Goal: Information Seeking & Learning: Learn about a topic

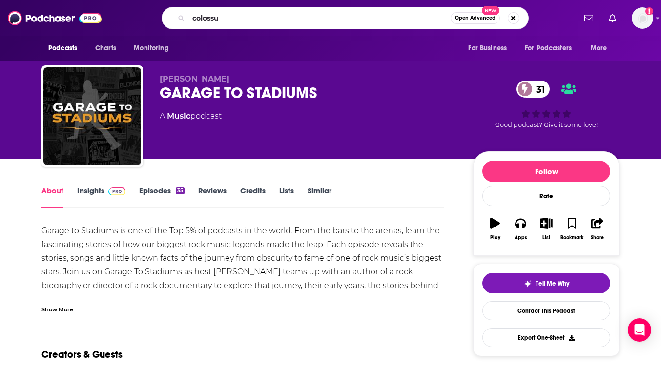
type input "colossus"
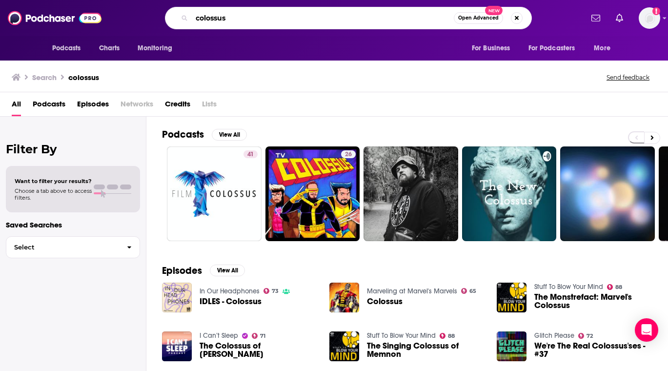
drag, startPoint x: 244, startPoint y: 20, endPoint x: 147, endPoint y: 27, distance: 96.9
click at [147, 27] on div "colossus Open Advanced New" at bounding box center [348, 18] width 468 height 22
type input "Invest Like the Best"
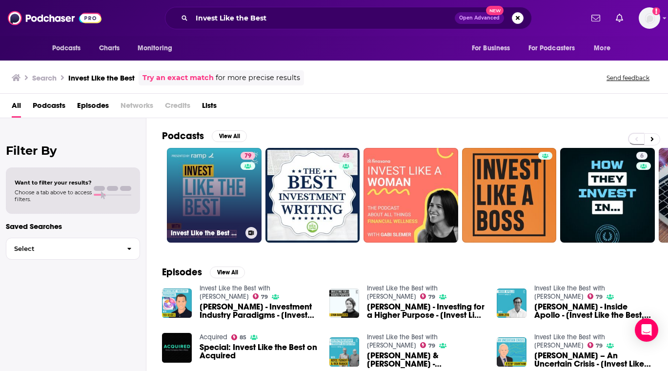
click at [218, 193] on link "79 Invest Like the Best with [PERSON_NAME]" at bounding box center [214, 195] width 95 height 95
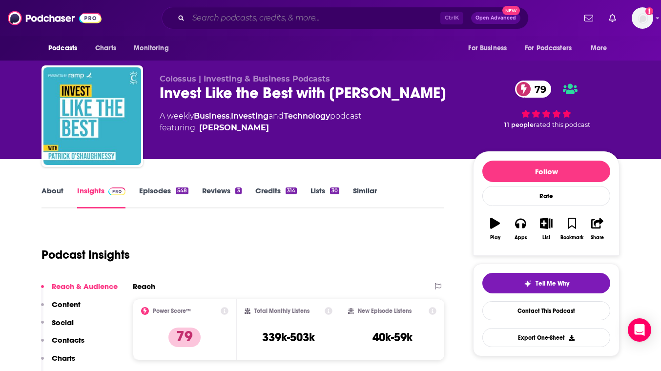
click at [336, 20] on input "Search podcasts, credits, & more..." at bounding box center [314, 18] width 252 height 16
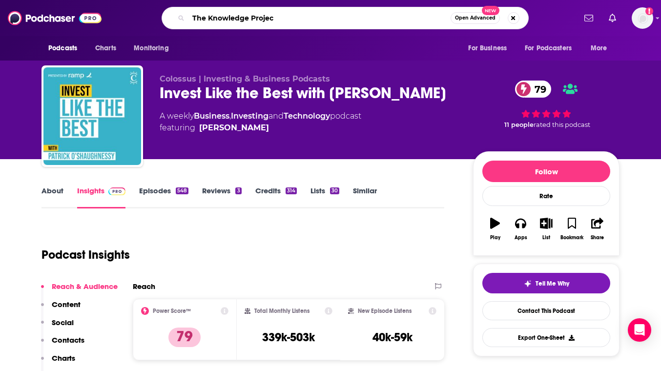
type input "The Knowledge Project"
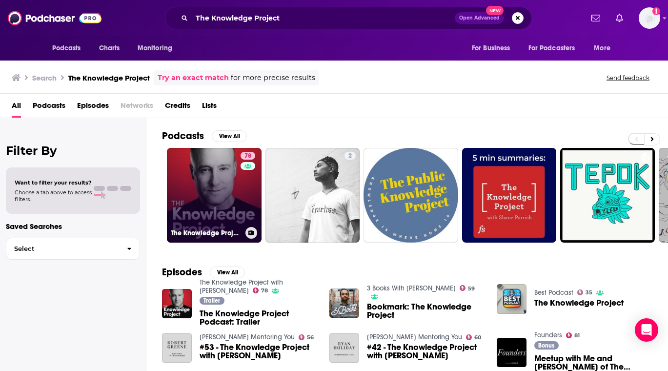
click at [211, 183] on link "78 The Knowledge Project with [PERSON_NAME]" at bounding box center [214, 195] width 95 height 95
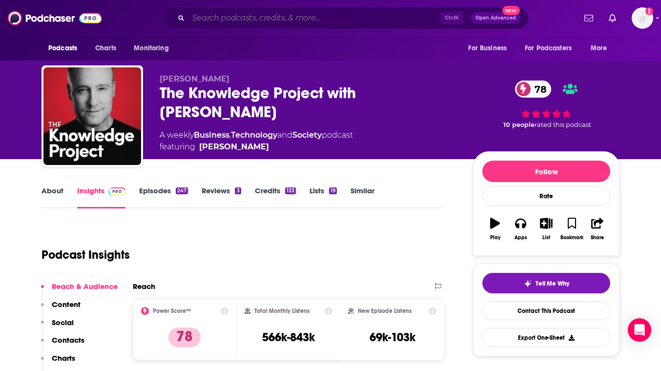
click at [254, 17] on input "Search podcasts, credits, & more..." at bounding box center [314, 18] width 252 height 16
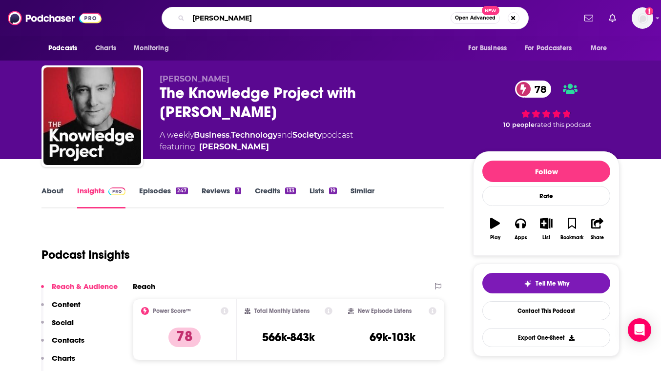
type input "[PERSON_NAME]"
